Goal: Communication & Community: Answer question/provide support

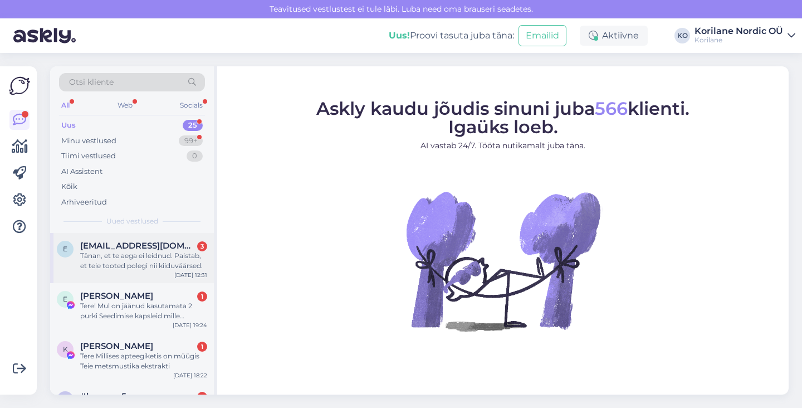
click at [137, 272] on div "e [EMAIL_ADDRESS][DOMAIN_NAME] 3 Tänan, et te aega ei leidnud. Paistab, et teie…" at bounding box center [132, 258] width 164 height 50
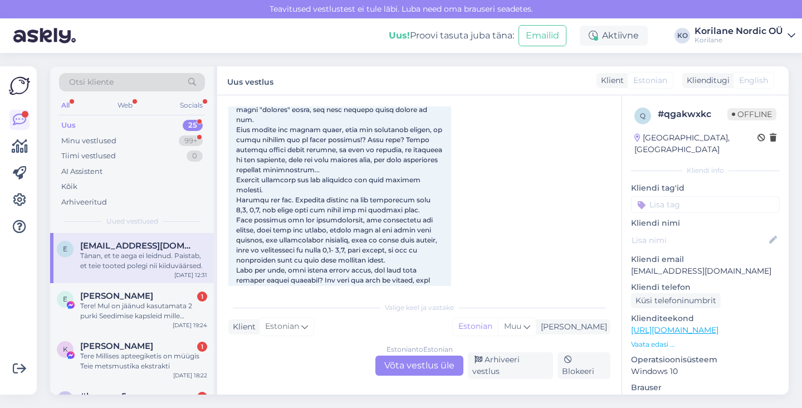
scroll to position [315, 0]
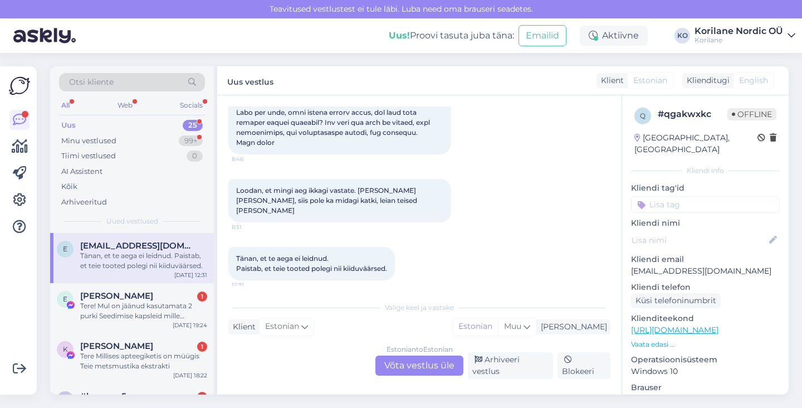
click at [402, 363] on div "Estonian to Estonian Võta vestlus üle" at bounding box center [419, 365] width 88 height 20
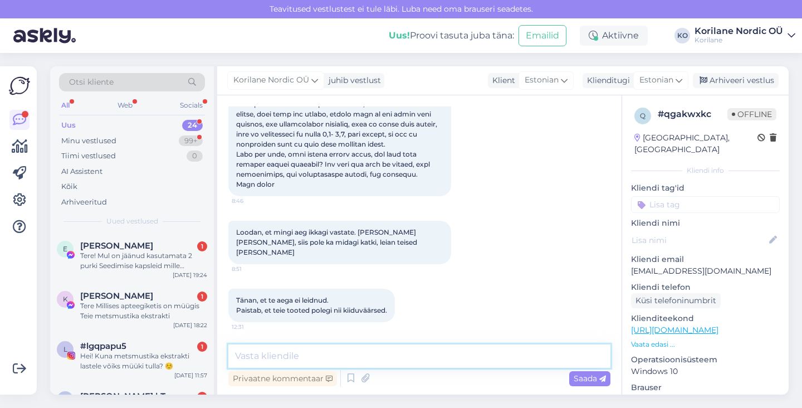
click at [365, 357] on textarea at bounding box center [419, 355] width 382 height 23
paste textarea "Lore! Ipsum, do sitametc adi elitsedd eiu tempor in utlaboreetd. Ma aliq enimad…"
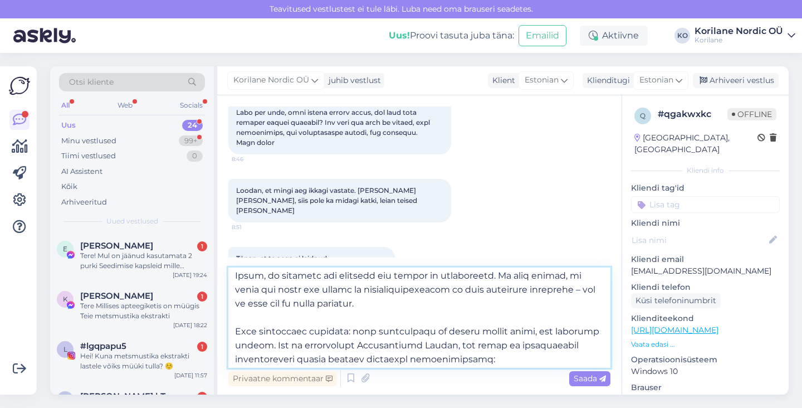
scroll to position [45, 0]
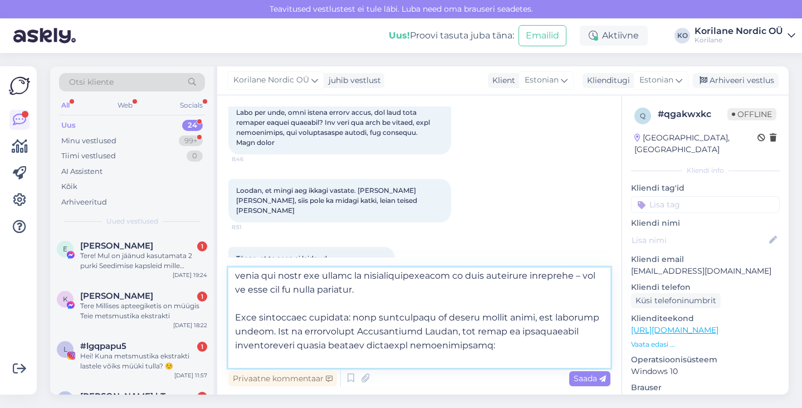
click at [555, 272] on textarea at bounding box center [419, 317] width 382 height 100
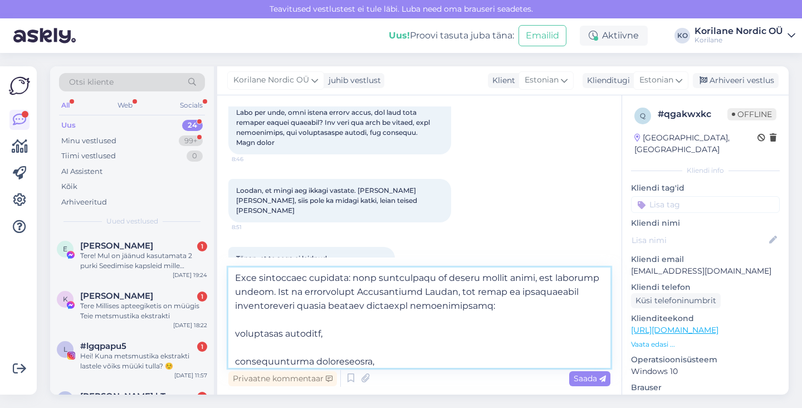
scroll to position [123, 0]
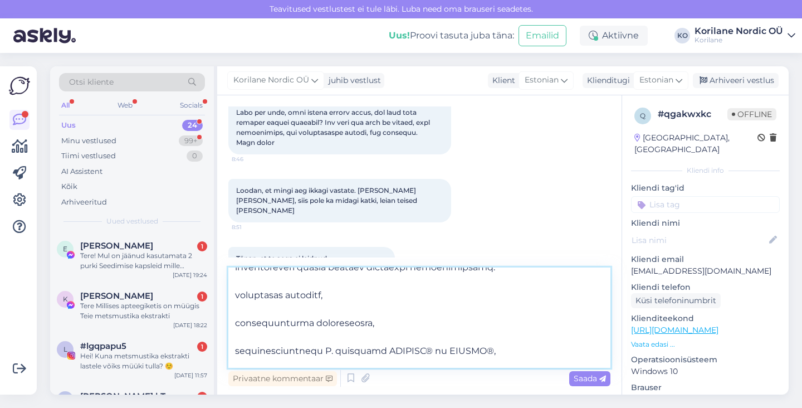
click at [281, 311] on textarea at bounding box center [419, 317] width 382 height 100
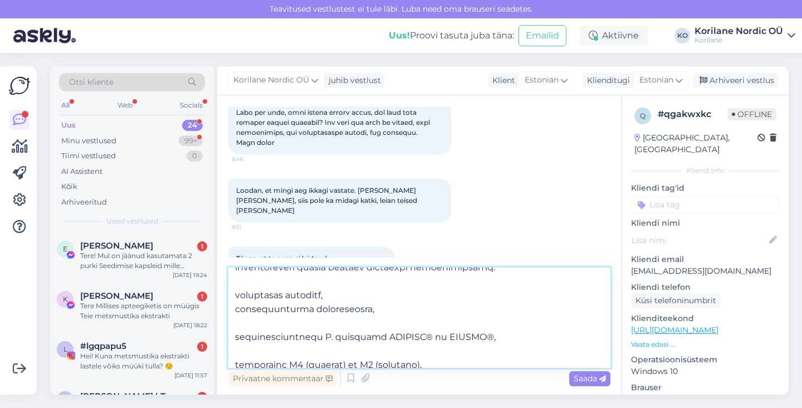
click at [267, 323] on textarea at bounding box center [419, 317] width 382 height 100
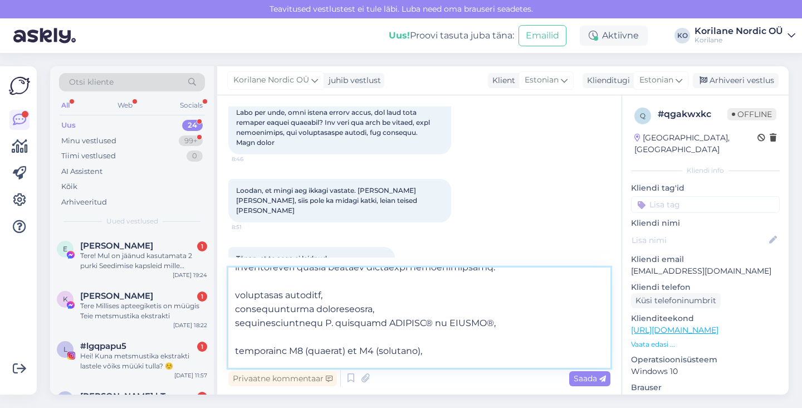
click at [236, 296] on textarea at bounding box center [419, 317] width 382 height 100
click at [235, 307] on textarea at bounding box center [419, 317] width 382 height 100
click at [235, 323] on textarea at bounding box center [419, 317] width 382 height 100
click at [240, 341] on textarea at bounding box center [419, 317] width 382 height 100
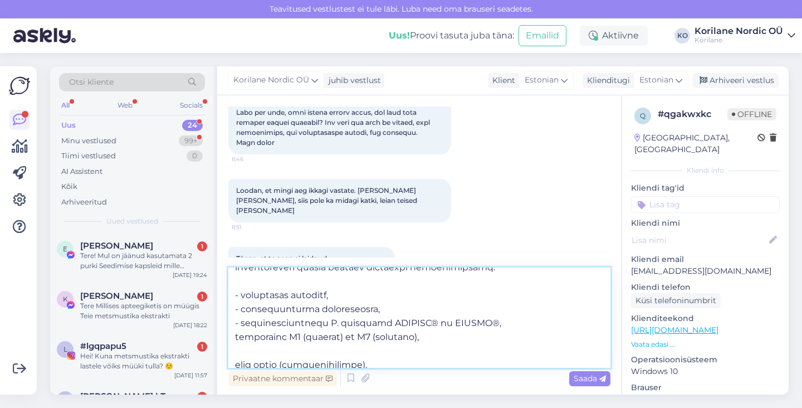
click at [235, 336] on textarea at bounding box center [419, 317] width 382 height 100
click at [235, 363] on textarea at bounding box center [419, 317] width 382 height 100
drag, startPoint x: 294, startPoint y: 352, endPoint x: 378, endPoint y: 352, distance: 84.1
click at [378, 352] on textarea at bounding box center [419, 317] width 382 height 100
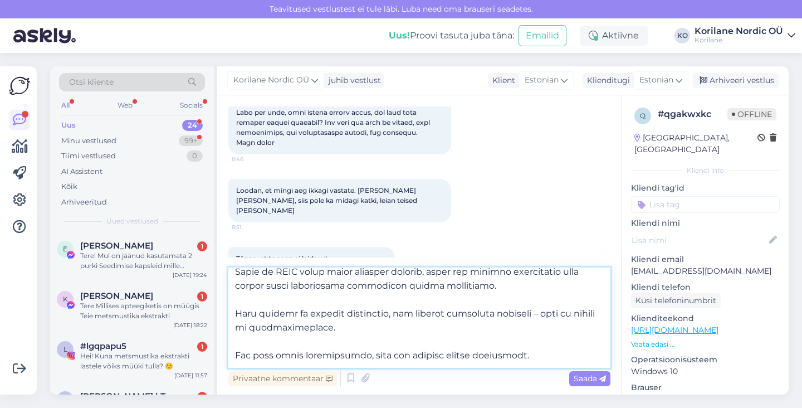
scroll to position [282, 0]
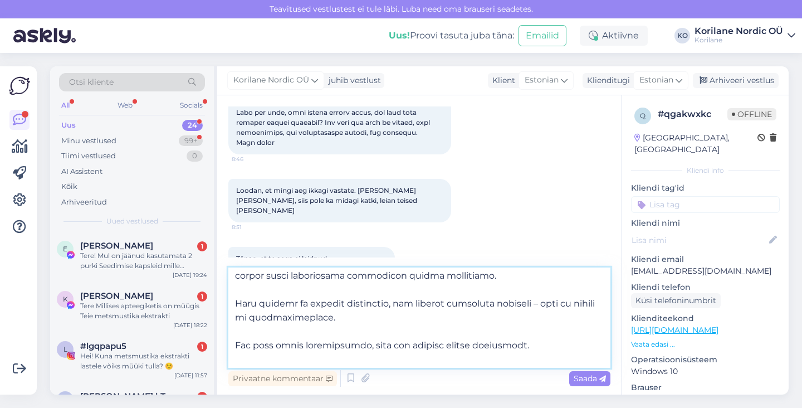
click at [534, 303] on textarea at bounding box center [419, 317] width 382 height 100
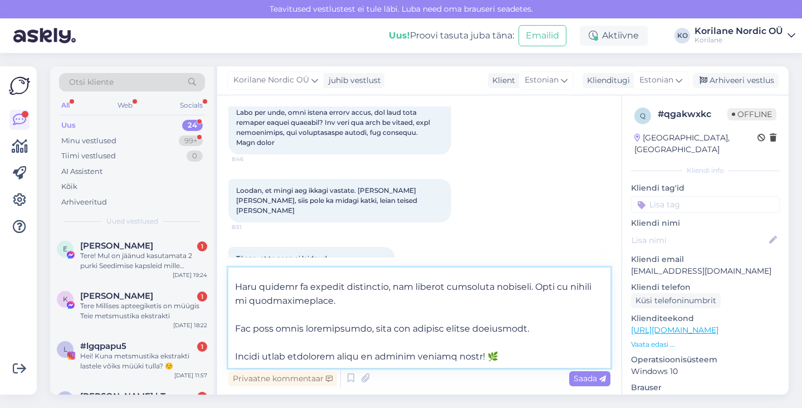
click at [487, 356] on textarea at bounding box center [419, 317] width 382 height 100
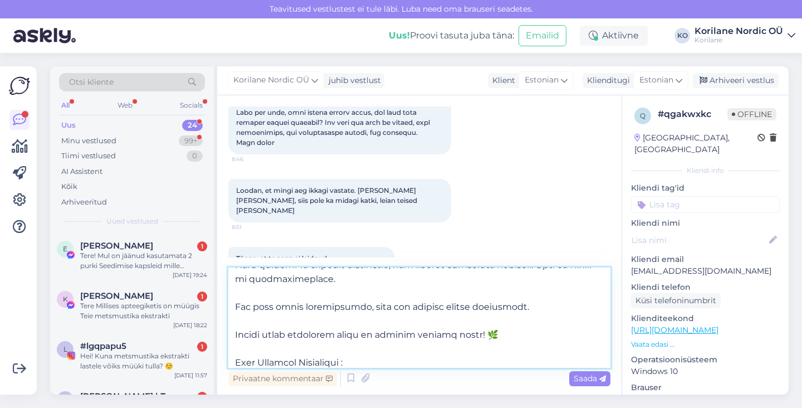
type textarea "Lore! Ipsum, do sitametc adi elitsedd eiu tempor in utlaboreetd. Ma aliq enimad…"
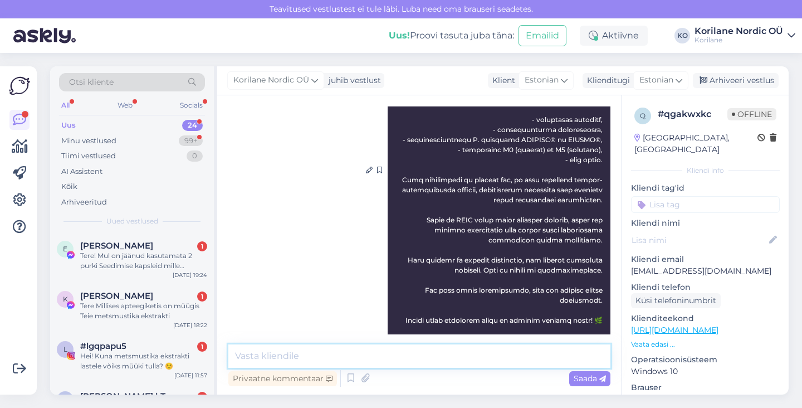
scroll to position [662, 0]
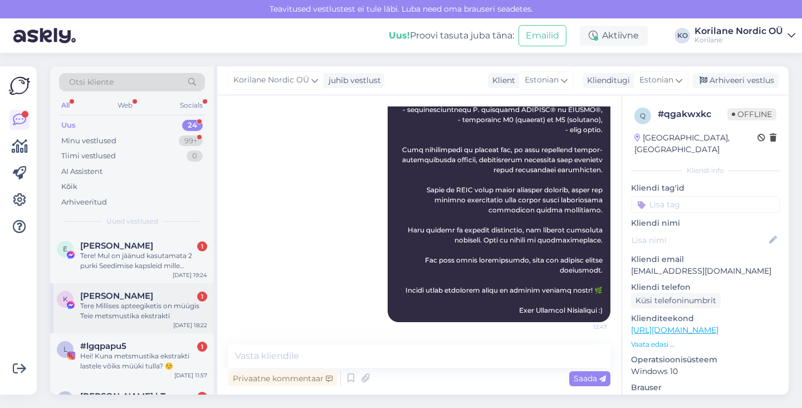
click at [158, 309] on div "Tere Millises apteegiketis on müügis Teie metsmustika ekstrakti" at bounding box center [143, 311] width 127 height 20
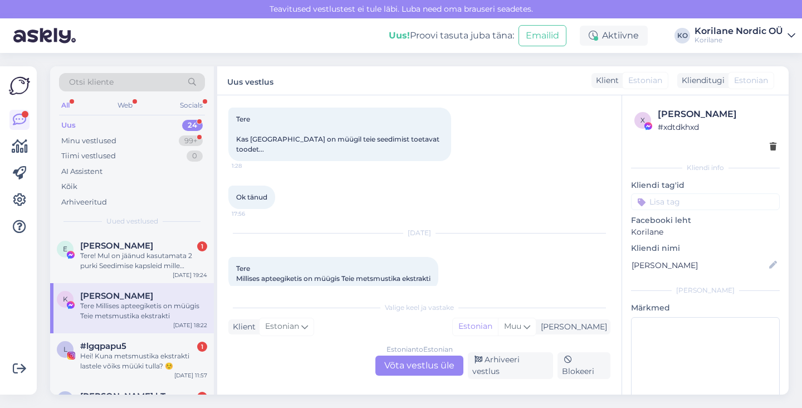
click at [402, 365] on div "Estonian to Estonian Võta vestlus üle" at bounding box center [419, 365] width 88 height 20
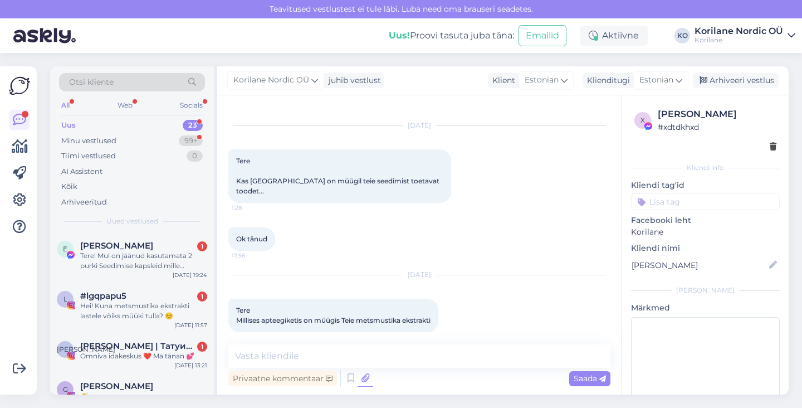
click at [360, 370] on icon at bounding box center [366, 378] width 16 height 17
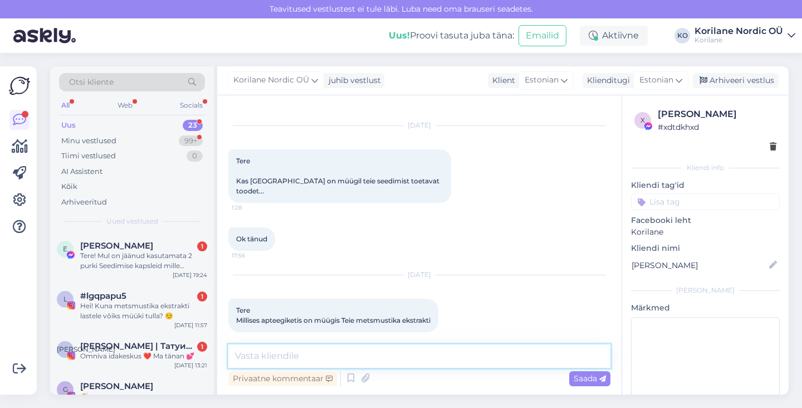
click at [351, 354] on textarea at bounding box center [419, 355] width 382 height 23
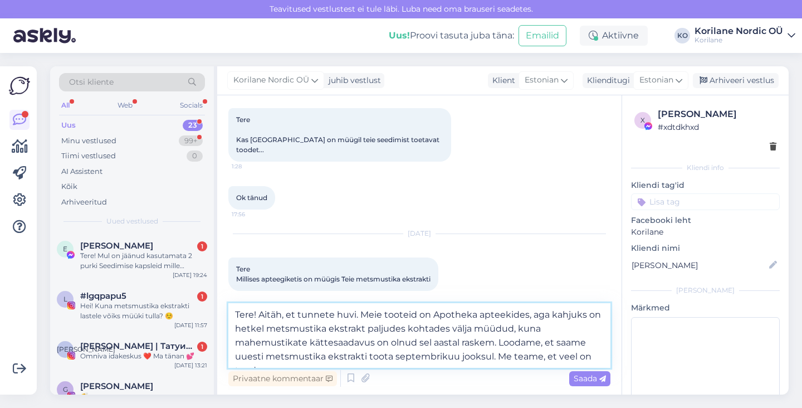
scroll to position [58, 0]
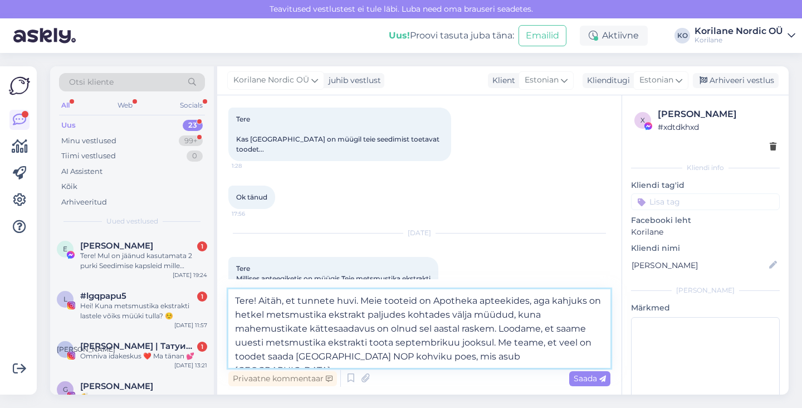
type textarea "Tere! Aitäh, et tunnete huvi. Meie tooteid on Apotheka apteekides, aga kahjuks …"
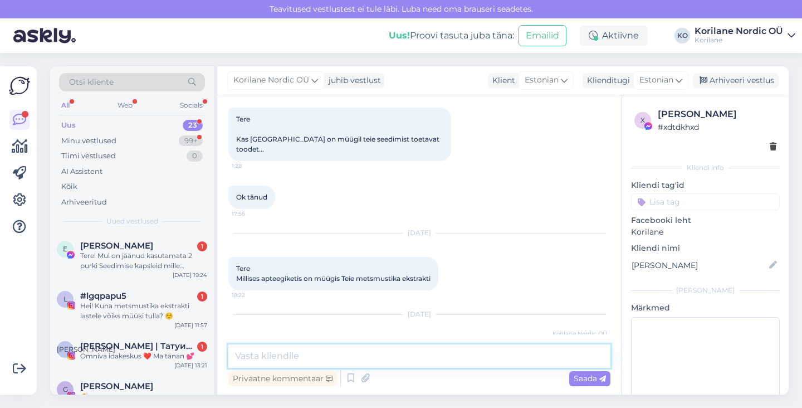
scroll to position [148, 0]
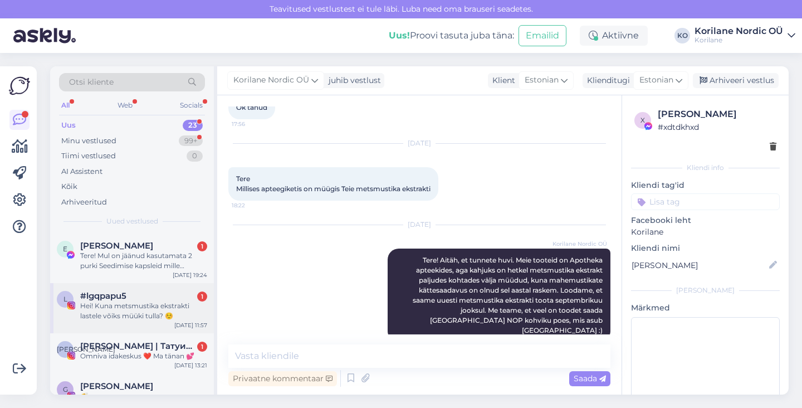
click at [135, 312] on div "Hei! Kuna metsmustika ekstrakti lastele võiks müüki tulla? ☺️" at bounding box center [143, 311] width 127 height 20
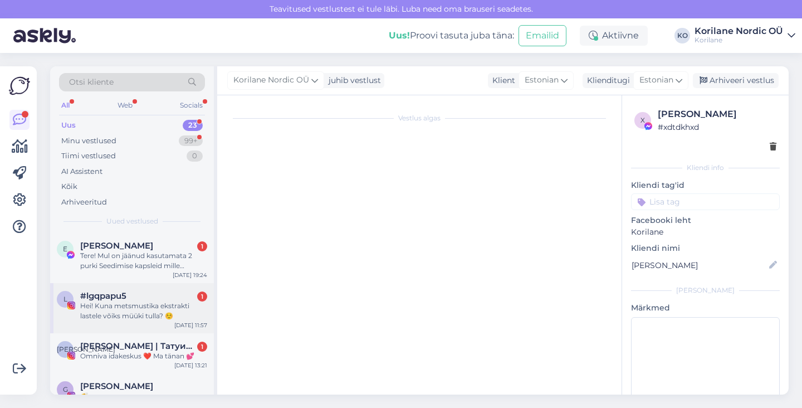
scroll to position [0, 0]
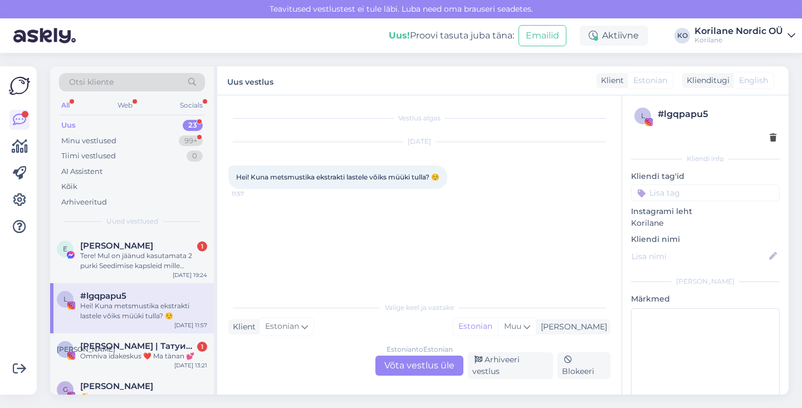
click at [413, 367] on div "Estonian to Estonian Võta vestlus üle" at bounding box center [419, 365] width 88 height 20
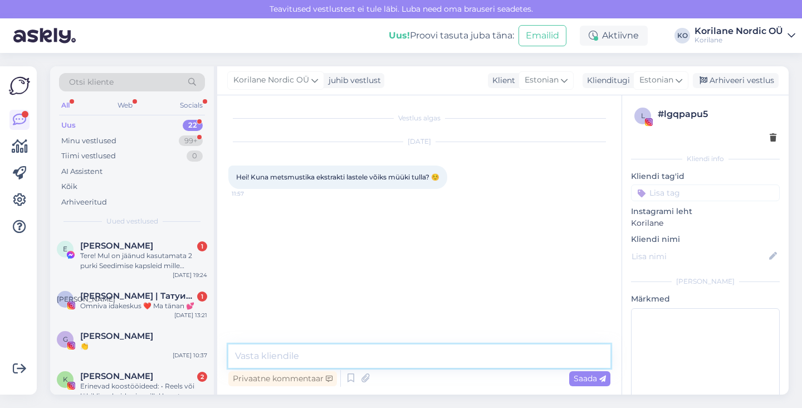
click at [368, 360] on textarea at bounding box center [419, 355] width 382 height 23
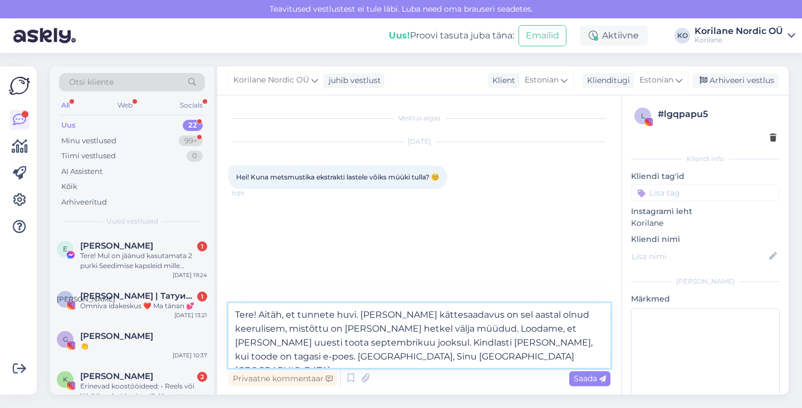
type textarea "Tere! Aitäh, et tunnete huvi. [PERSON_NAME] kättesaadavus on sel aastal olnud k…"
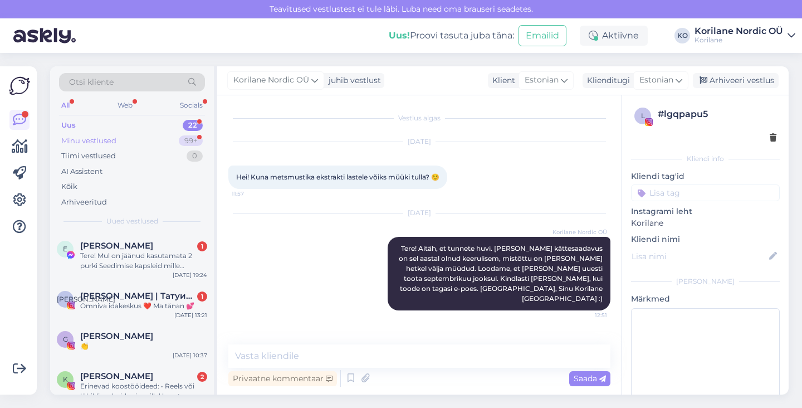
click at [101, 140] on div "Minu vestlused" at bounding box center [88, 140] width 55 height 11
